Goal: Task Accomplishment & Management: Manage account settings

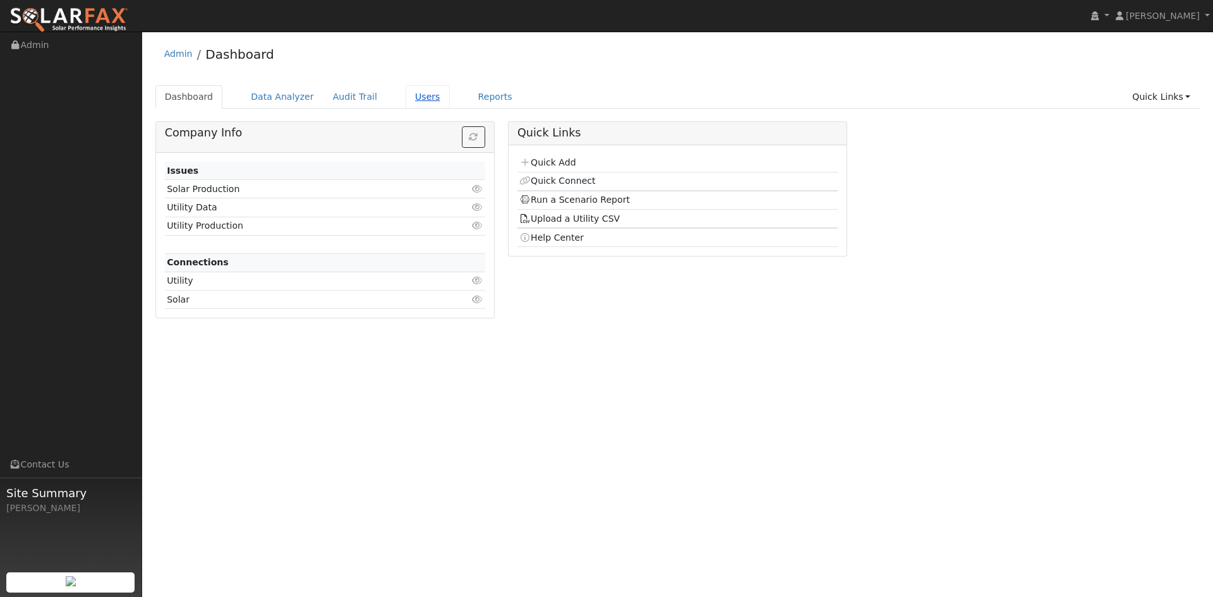
click at [450, 104] on link "Users" at bounding box center [428, 96] width 44 height 23
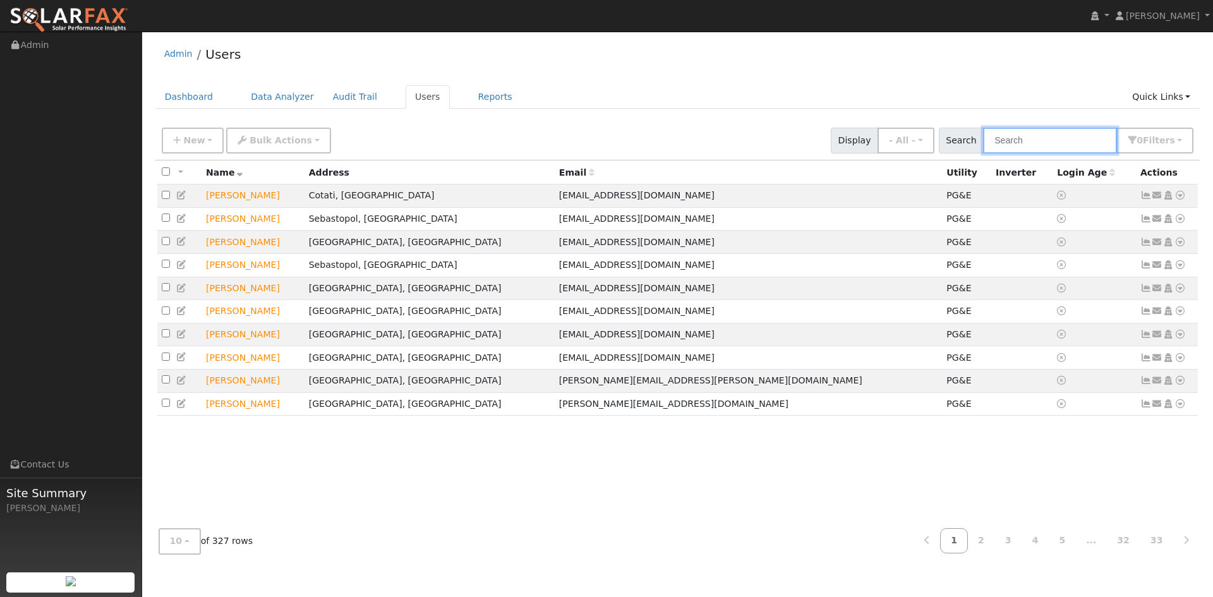
click at [983, 151] on input "text" at bounding box center [1050, 141] width 134 height 26
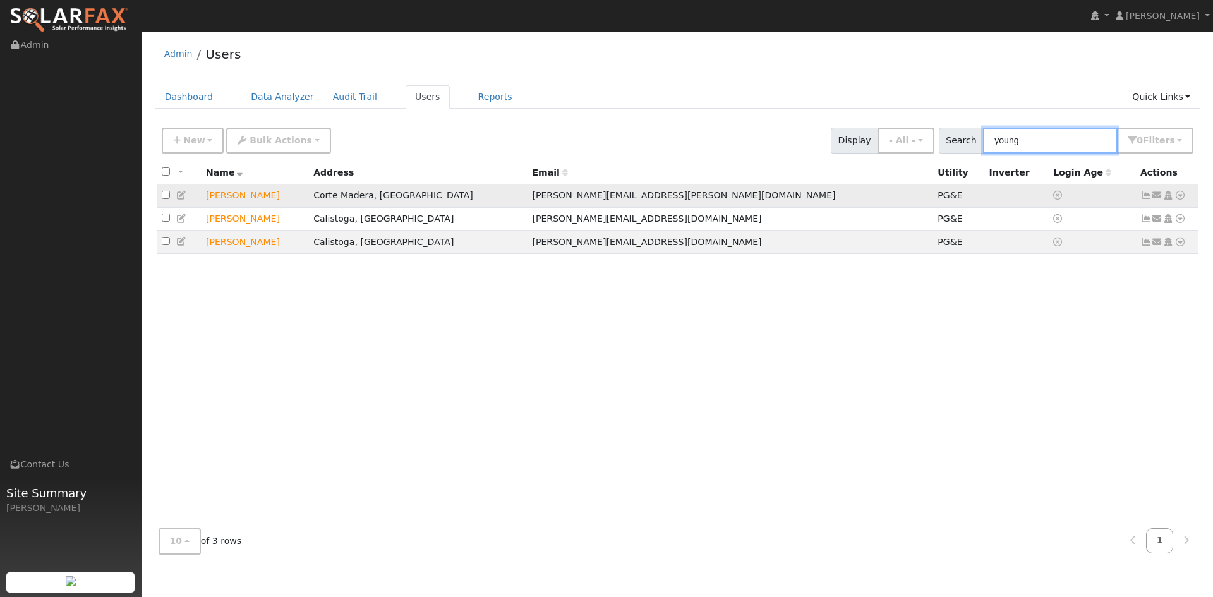
type input "young"
click at [183, 200] on icon at bounding box center [181, 195] width 11 height 9
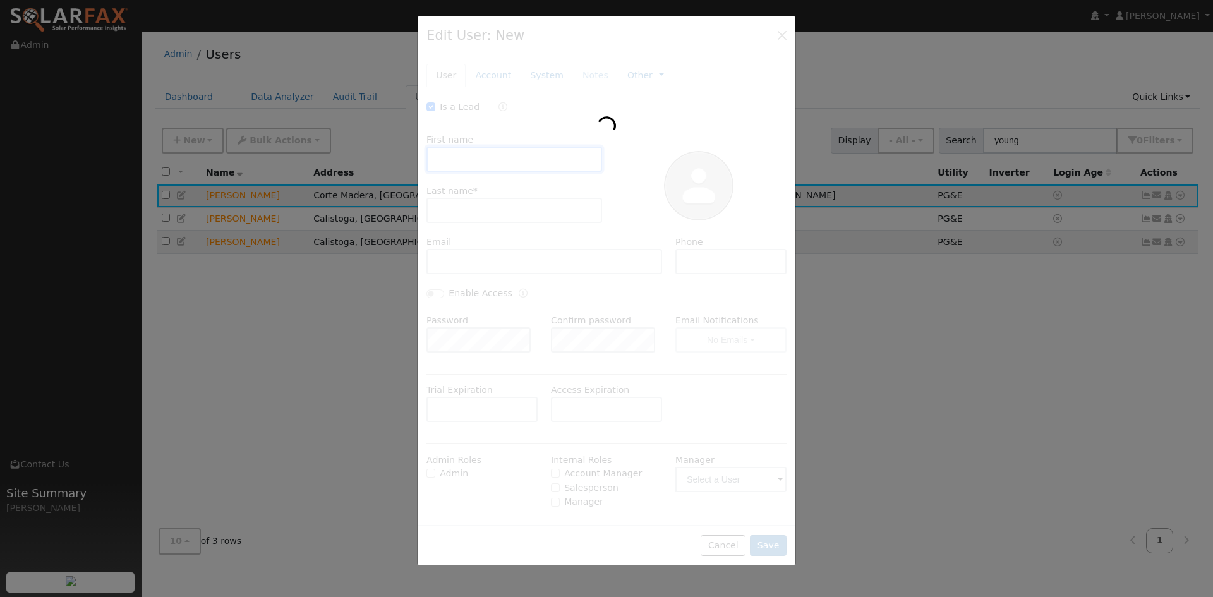
type input "10/24/2025"
checkbox input "true"
type input "Howard"
type input "Young"
type input "howard.y.young@gmail.com"
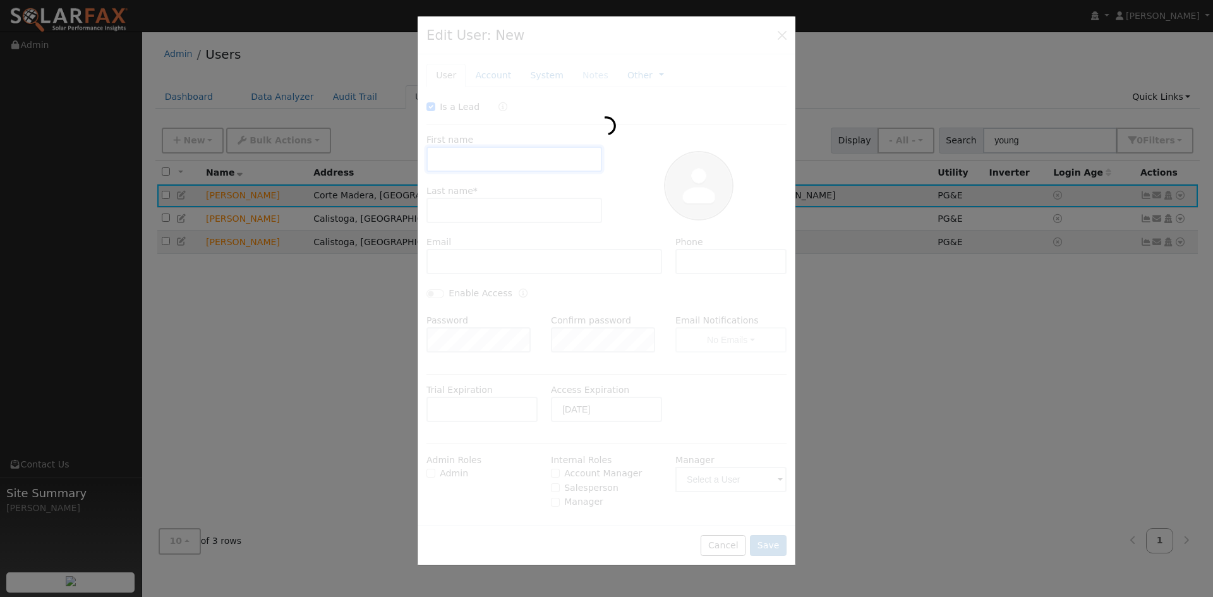
type input "925-378-0678"
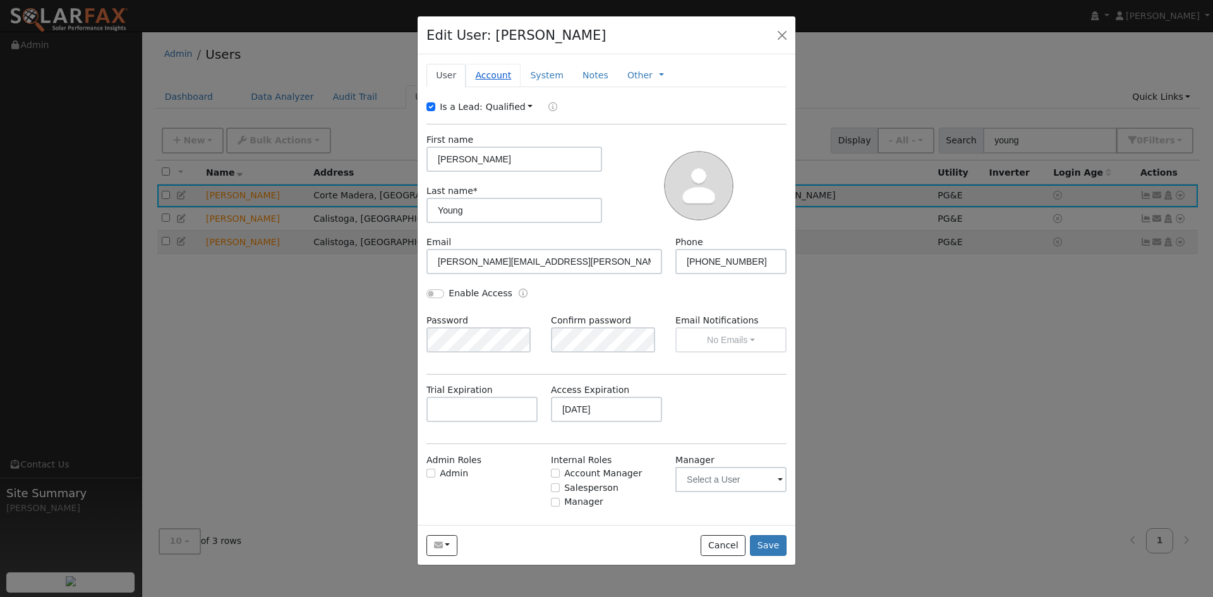
click at [517, 87] on link "Account" at bounding box center [493, 75] width 55 height 23
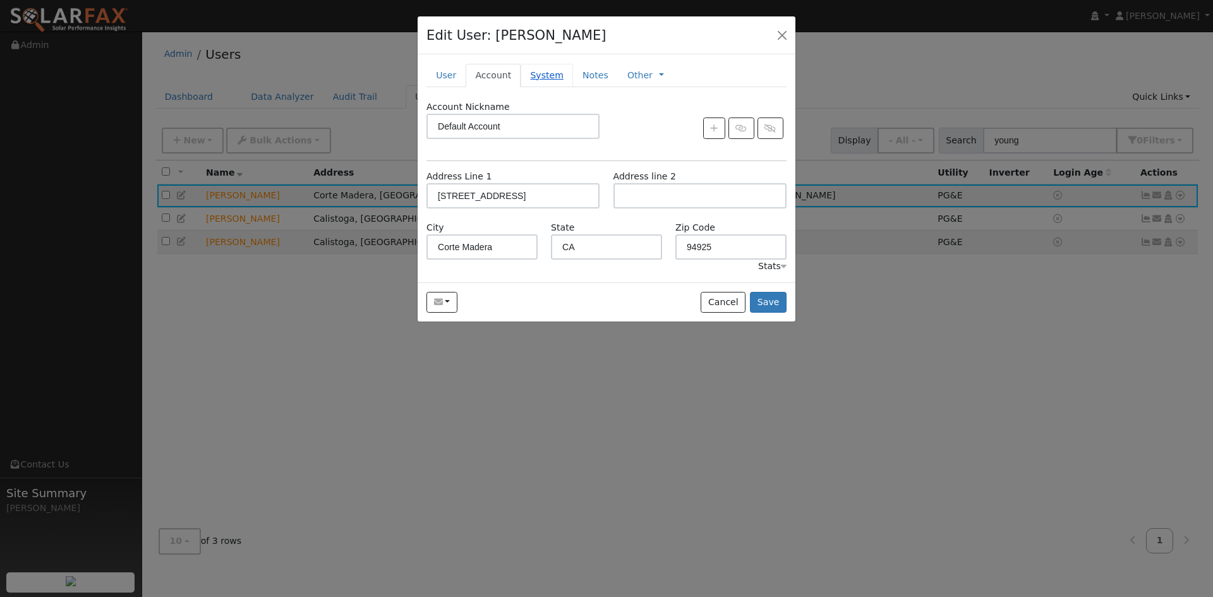
click at [570, 87] on link "System" at bounding box center [546, 75] width 52 height 23
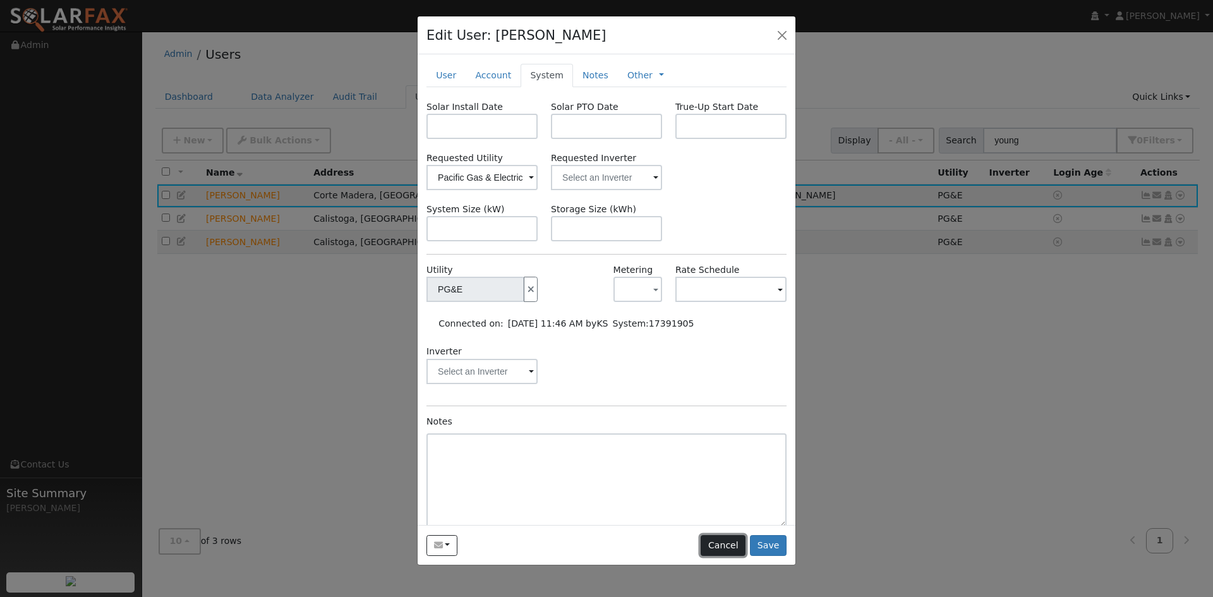
click at [717, 556] on button "Cancel" at bounding box center [723, 545] width 45 height 21
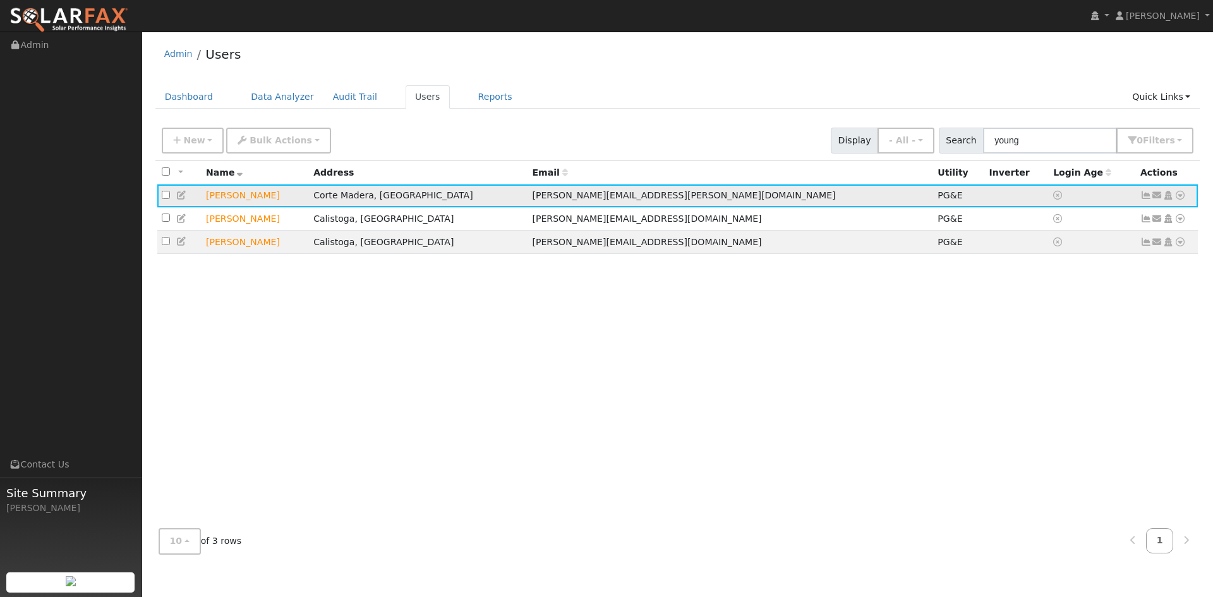
click at [1176, 200] on icon at bounding box center [1179, 195] width 11 height 9
click at [1009, 294] on link "Export to CSV" at bounding box center [1046, 285] width 93 height 18
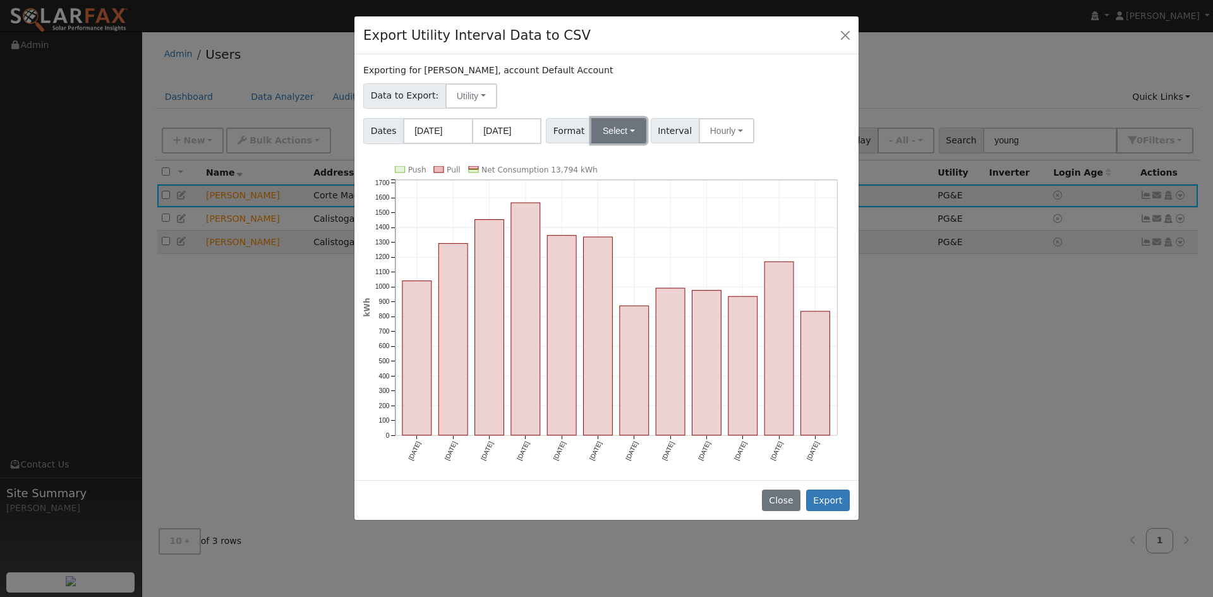
click at [640, 143] on button "Select" at bounding box center [618, 130] width 55 height 25
click at [644, 301] on link "Solargraf" at bounding box center [643, 293] width 90 height 18
click at [828, 511] on button "Export" at bounding box center [828, 500] width 44 height 21
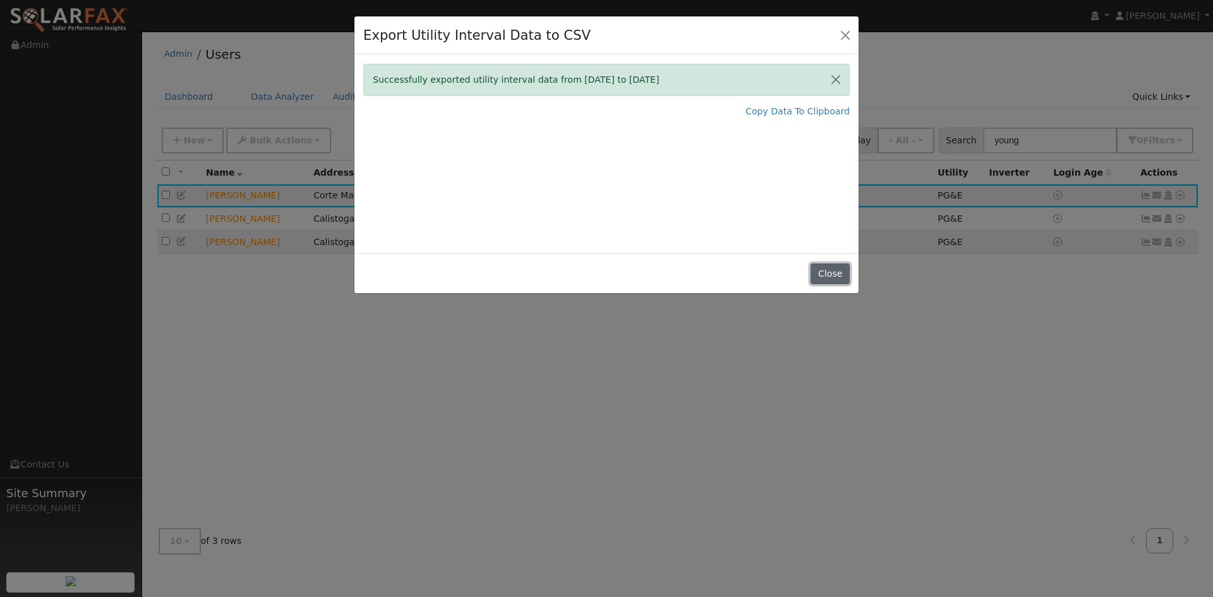
click at [827, 285] on button "Close" at bounding box center [829, 273] width 39 height 21
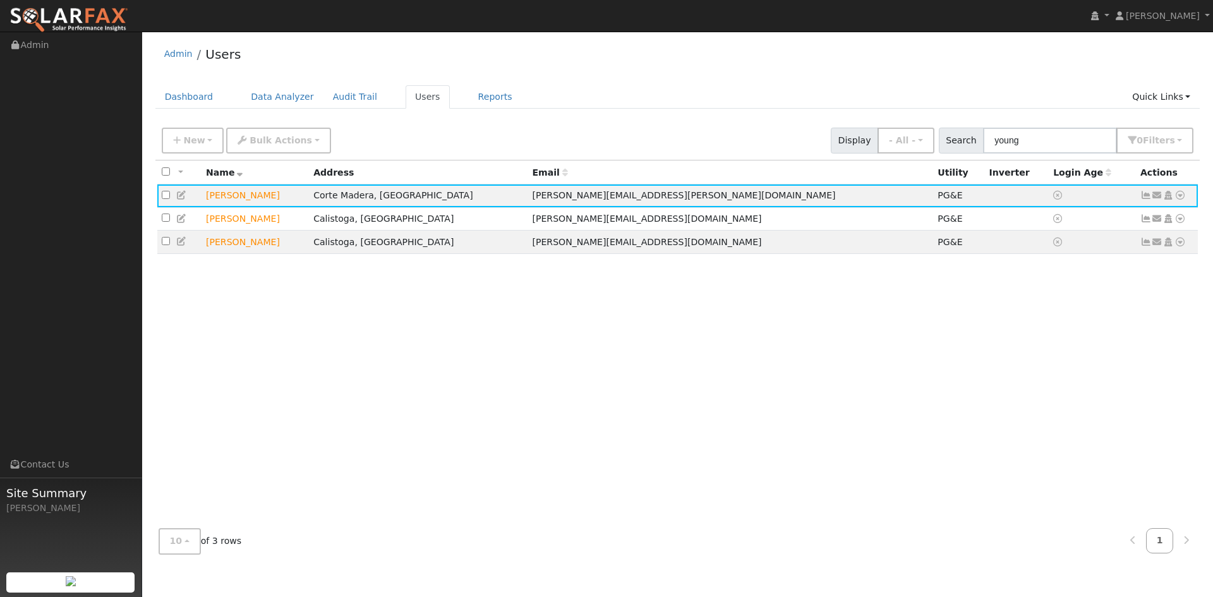
click at [944, 385] on div "All None All on page None on page Name Address Email Utility Inverter Login Age…" at bounding box center [677, 339] width 1045 height 358
click at [934, 380] on div "All None All on page None on page Name Address Email Utility Inverter Login Age…" at bounding box center [677, 339] width 1045 height 358
